Goal: Transaction & Acquisition: Book appointment/travel/reservation

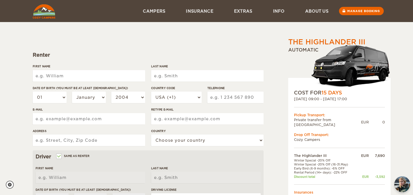
scroll to position [34, 0]
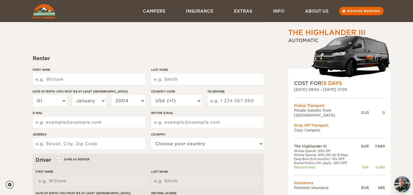
click at [71, 79] on input "First Name" at bounding box center [89, 79] width 112 height 11
type input "Deidre"
type input "Falck"
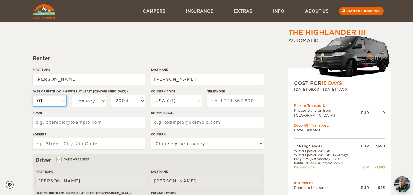
click at [64, 103] on select "01 02 03 04 05 06 07 08 09 10 11 12 13 14 15 16 17 18 19 20 21 22 23 24 25 26 2…" at bounding box center [50, 100] width 34 height 11
click at [90, 102] on select "January February March April May June July August September October November De…" at bounding box center [89, 100] width 34 height 11
select select "02"
click at [128, 102] on select "2004 2003 2002 2001 2000 1999 1998 1997 1996 1995 1994 1993 1992 1991 1990 1989…" at bounding box center [128, 100] width 34 height 11
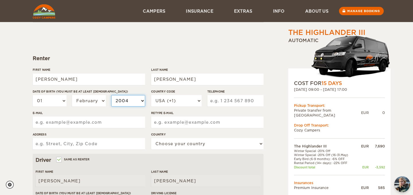
select select "1964"
click at [199, 100] on select "USA (+1) UK (+44) Germany (+49) Algeria (+213) Andorra (+376) Angola (+244) Ang…" at bounding box center [176, 100] width 50 height 11
select select "1"
click at [227, 102] on input "Telephone" at bounding box center [235, 100] width 56 height 11
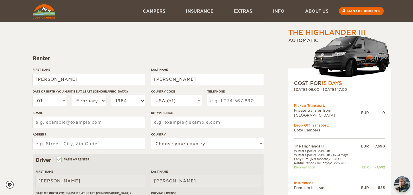
type input "8674454324"
type input "dfalck64@yahoo.ca"
type input "8-3502 McDonald Dr"
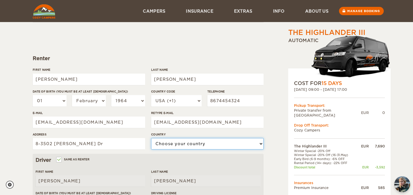
select select "38"
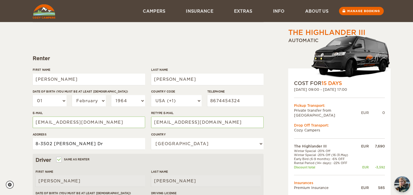
click at [85, 143] on input "8-3502 McDonald Dr" at bounding box center [89, 143] width 112 height 11
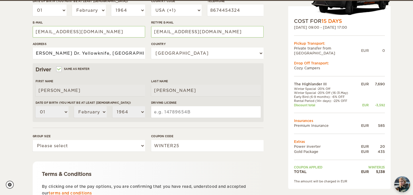
scroll to position [126, 0]
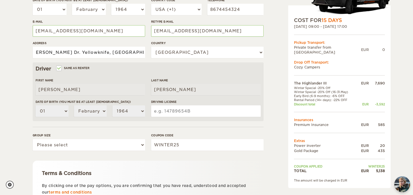
type input "8-3502 McDonald Dr. Yellowknife, Northwest Territories"
click at [169, 114] on input "Driving License" at bounding box center [206, 111] width 110 height 11
type input "11203575"
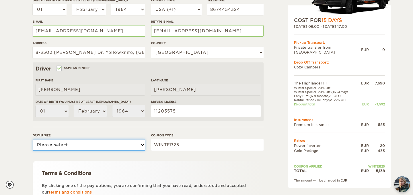
click at [139, 145] on select "Please select 1 2 3" at bounding box center [89, 144] width 112 height 11
select select "2"
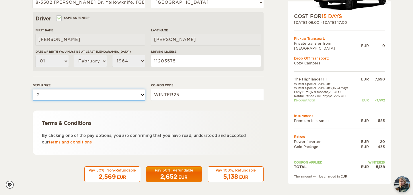
scroll to position [178, 0]
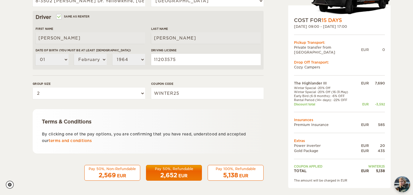
click at [170, 174] on span "2,652" at bounding box center [168, 175] width 17 height 7
click at [191, 173] on div "2,652 EUR" at bounding box center [174, 176] width 48 height 8
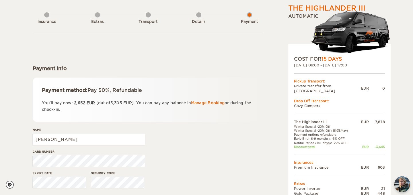
scroll to position [25, 0]
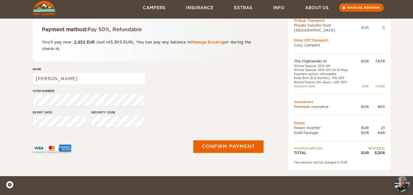
scroll to position [84, 0]
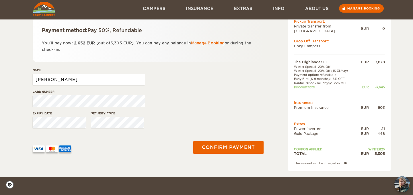
click at [62, 79] on input "Deidre" at bounding box center [89, 79] width 112 height 11
type input "Deidre Falck"
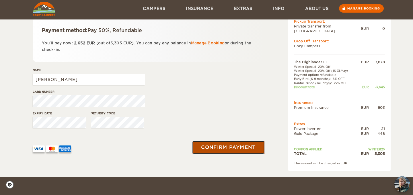
click at [212, 149] on button "Confirm payment" at bounding box center [228, 147] width 72 height 13
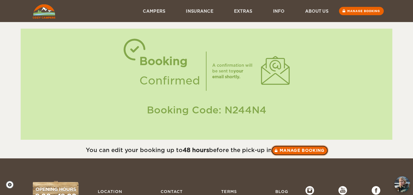
click at [291, 149] on link "Manage booking" at bounding box center [299, 150] width 57 height 10
